Goal: Navigation & Orientation: Go to known website

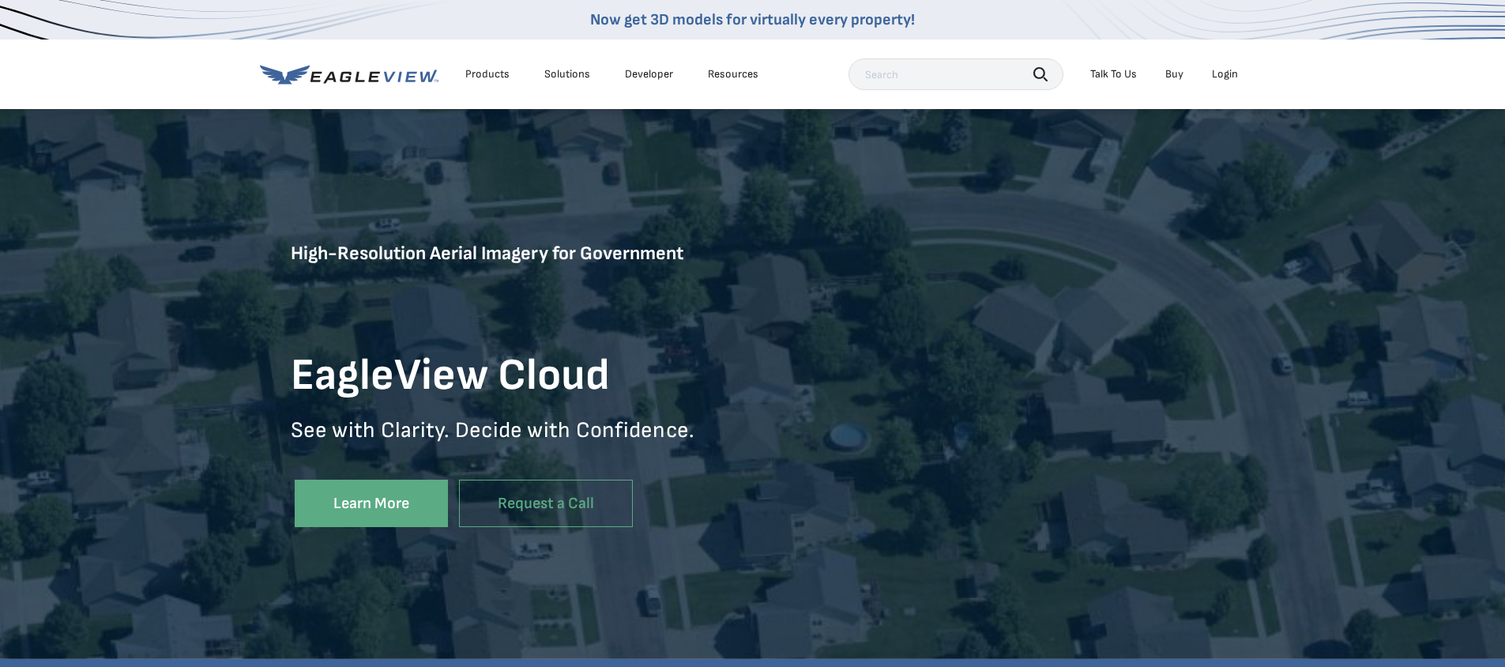
click at [1225, 73] on div "Login" at bounding box center [1225, 74] width 26 height 14
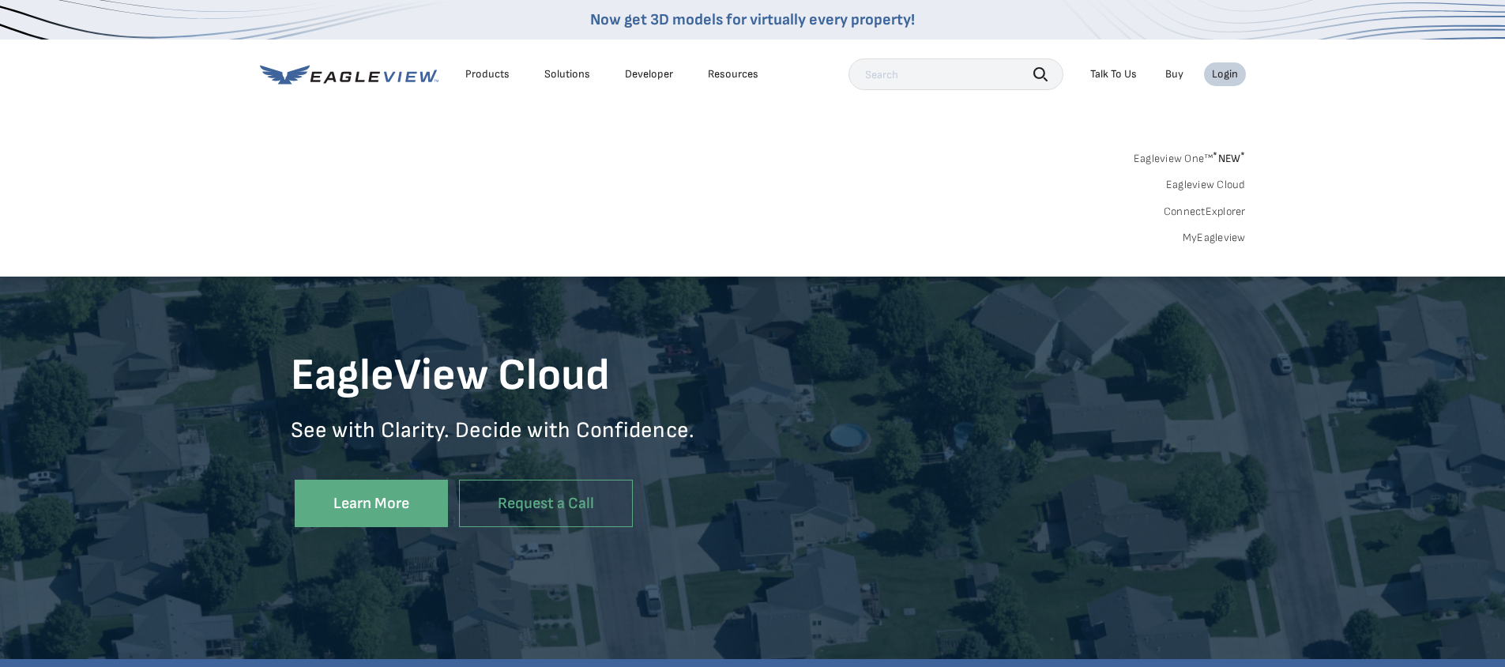
click at [1217, 207] on link "ConnectExplorer" at bounding box center [1205, 212] width 82 height 14
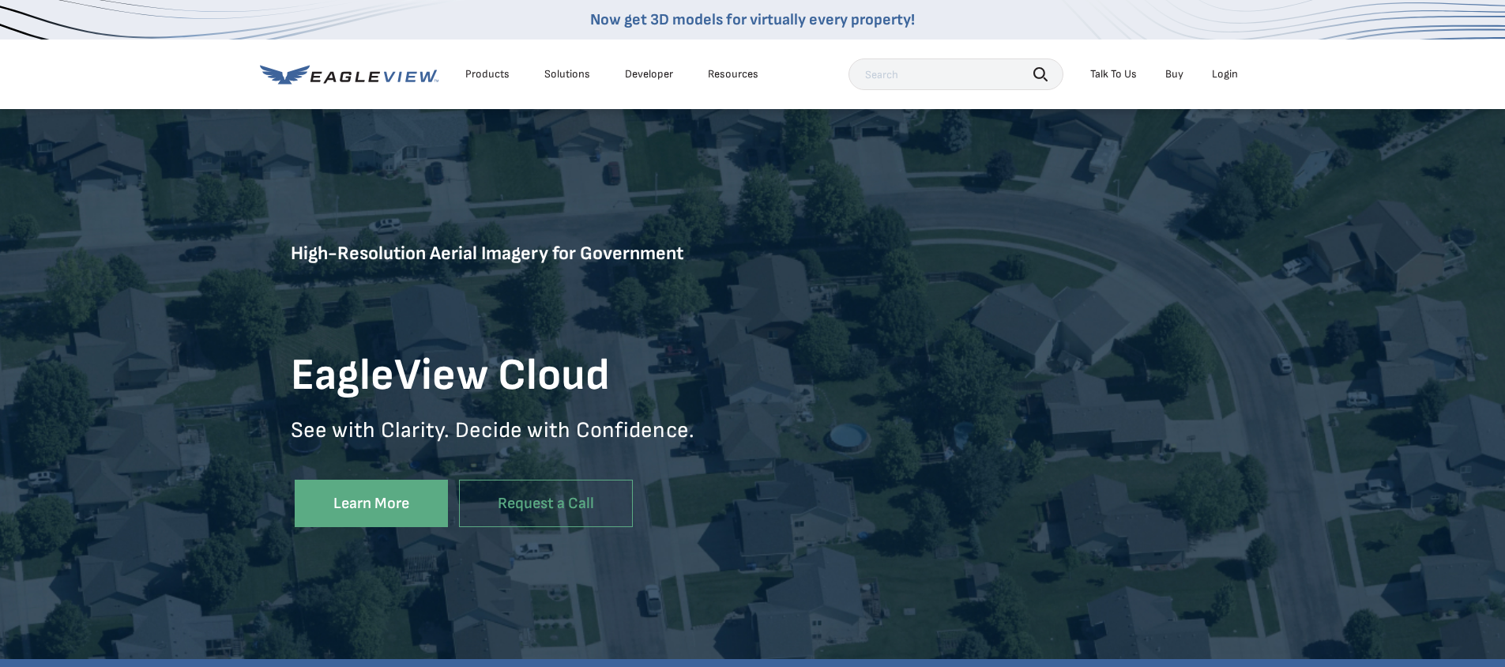
click at [1224, 74] on div "Login" at bounding box center [1225, 74] width 26 height 14
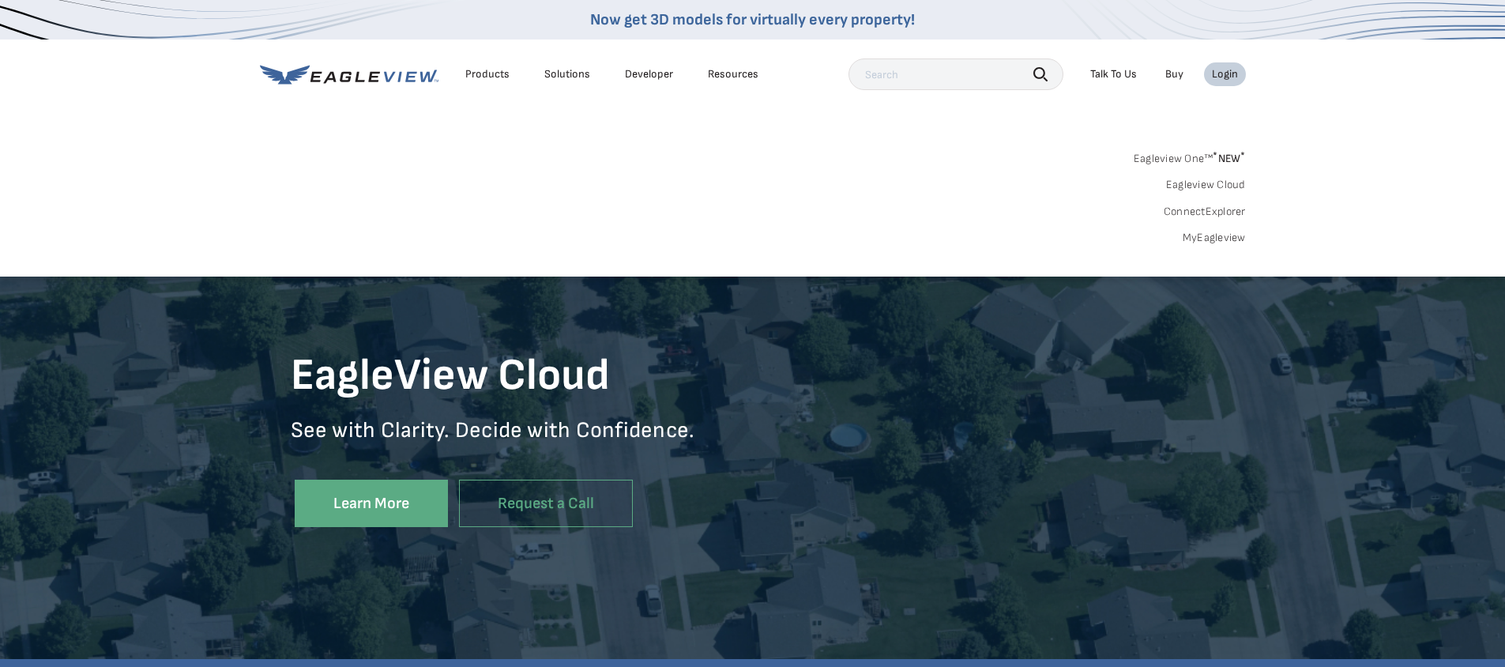
click at [1206, 210] on link "ConnectExplorer" at bounding box center [1205, 212] width 82 height 14
